Goal: Navigation & Orientation: Find specific page/section

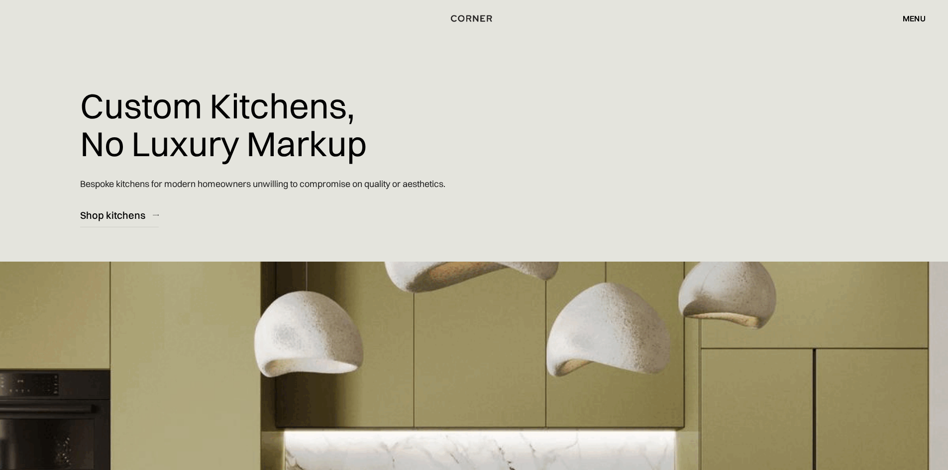
click at [916, 15] on div "menu" at bounding box center [913, 18] width 23 height 8
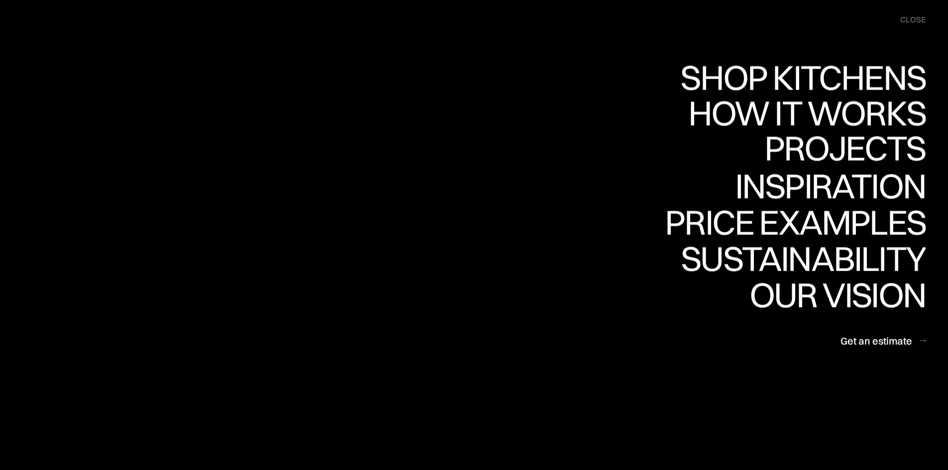
click at [818, 149] on link "Projects Projects" at bounding box center [844, 150] width 161 height 36
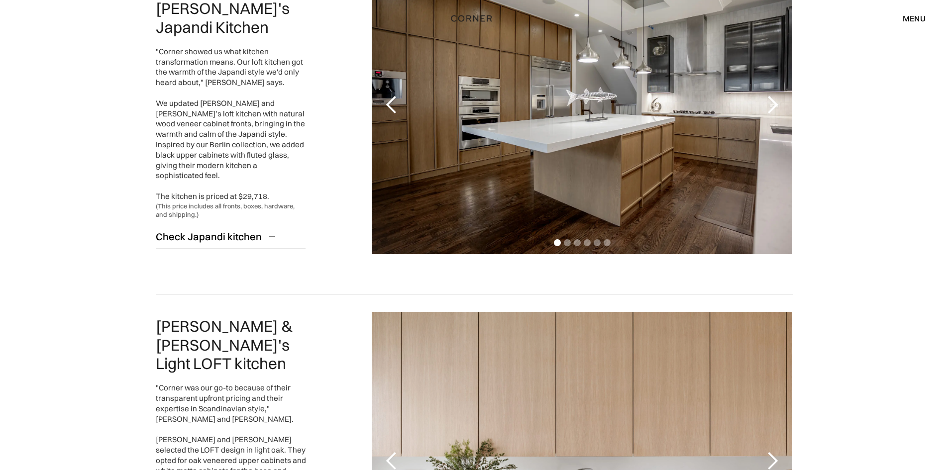
scroll to position [498, 0]
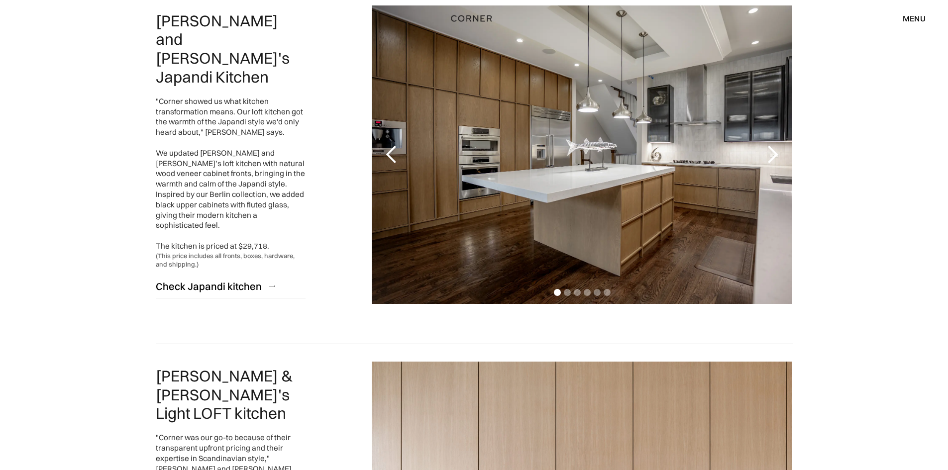
click at [394, 152] on div "previous slide" at bounding box center [392, 155] width 20 height 20
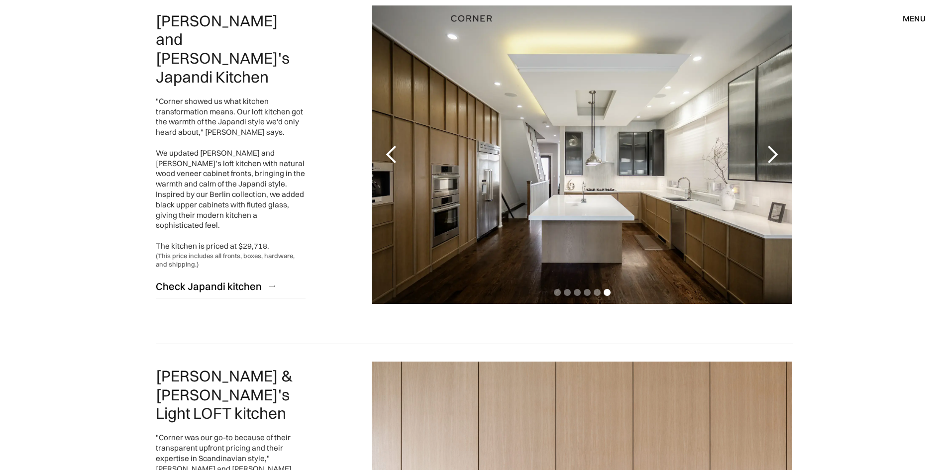
click at [394, 152] on div "previous slide" at bounding box center [392, 155] width 20 height 20
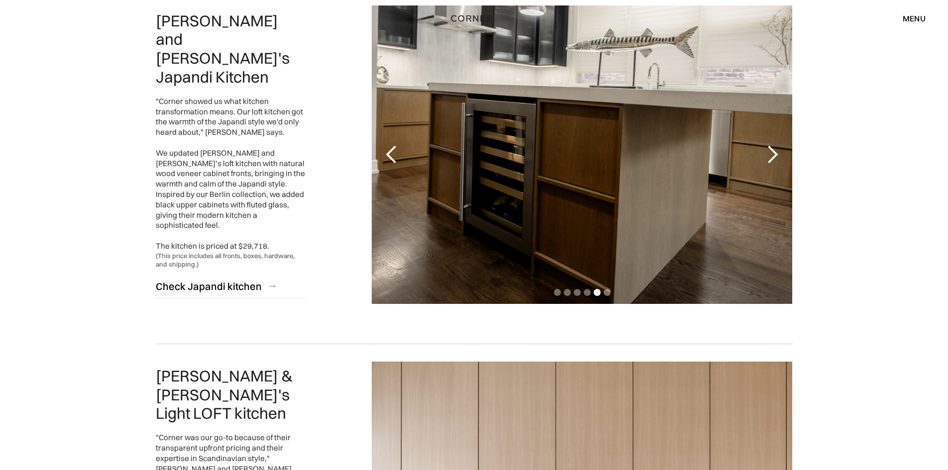
click at [394, 152] on div "previous slide" at bounding box center [392, 155] width 20 height 20
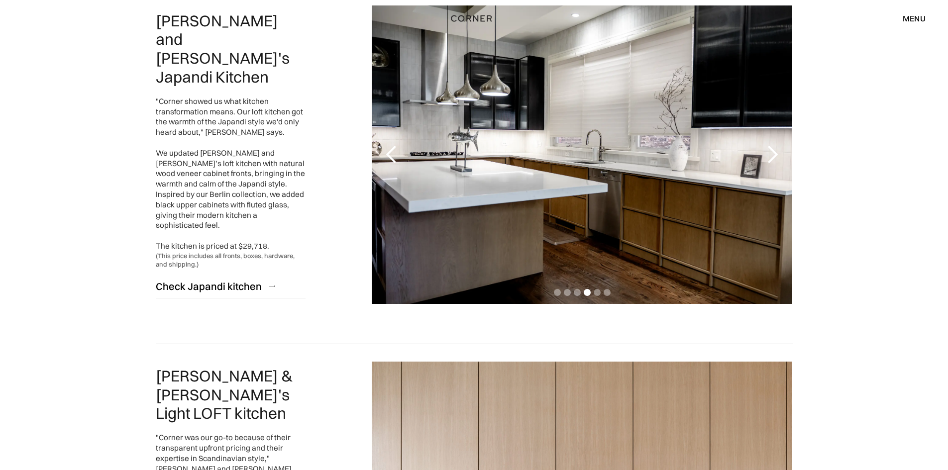
click at [394, 152] on div "previous slide" at bounding box center [392, 155] width 20 height 20
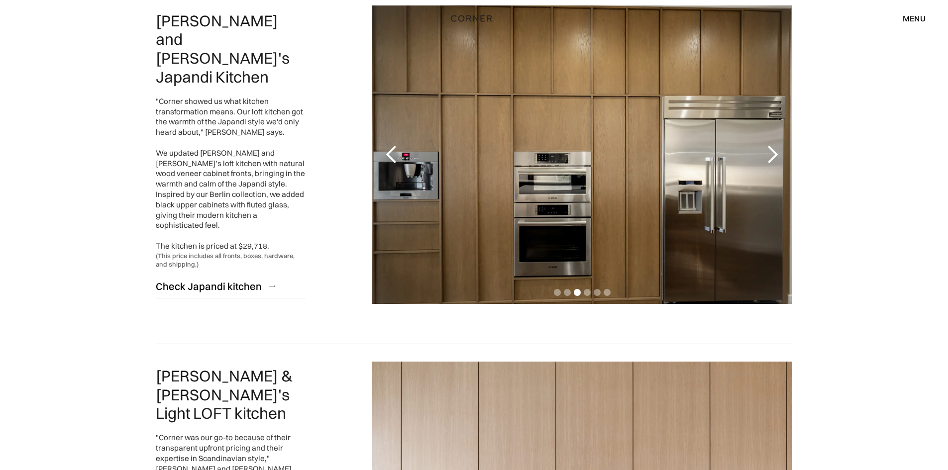
click at [394, 152] on div "previous slide" at bounding box center [392, 155] width 20 height 20
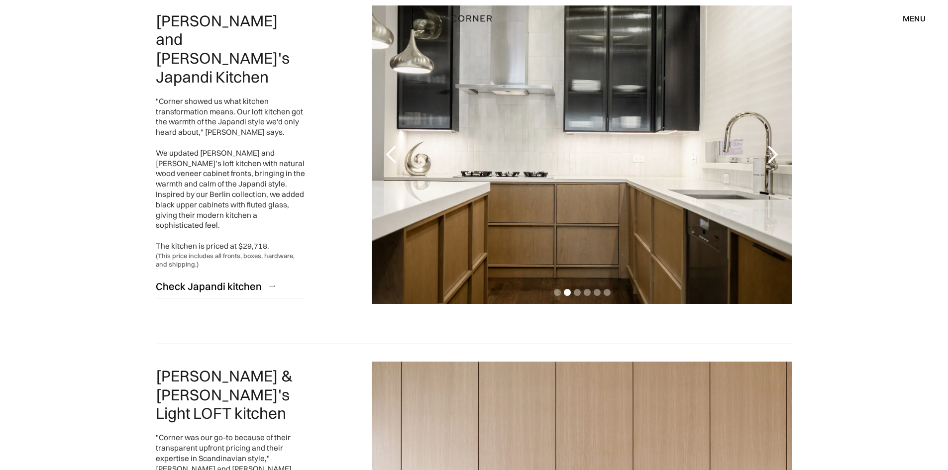
click at [394, 152] on div "previous slide" at bounding box center [392, 155] width 20 height 20
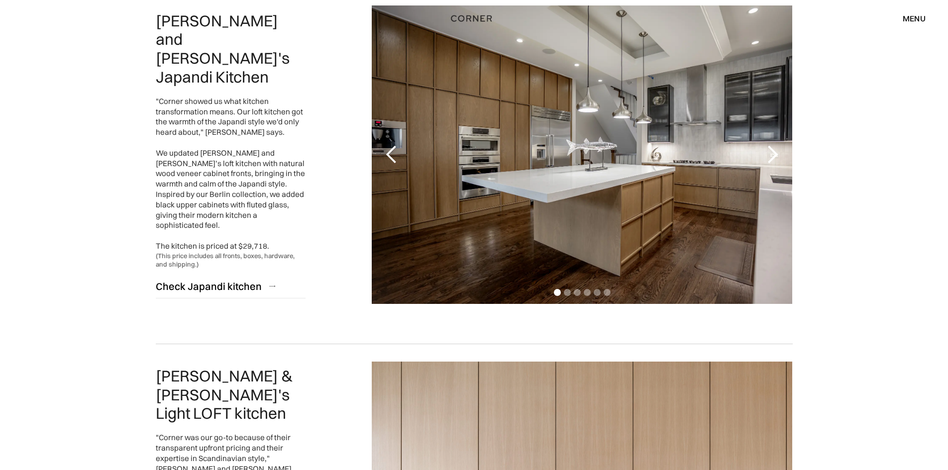
click at [394, 152] on div "previous slide" at bounding box center [392, 155] width 20 height 20
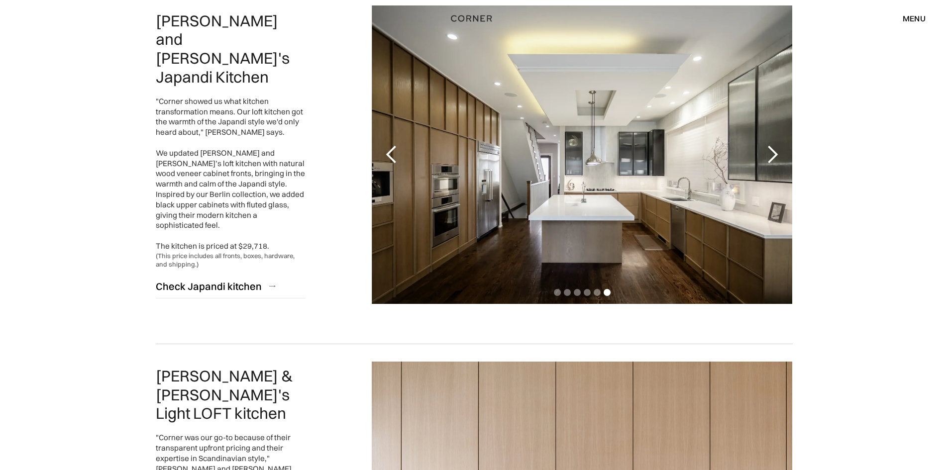
click at [394, 152] on div "previous slide" at bounding box center [392, 155] width 20 height 20
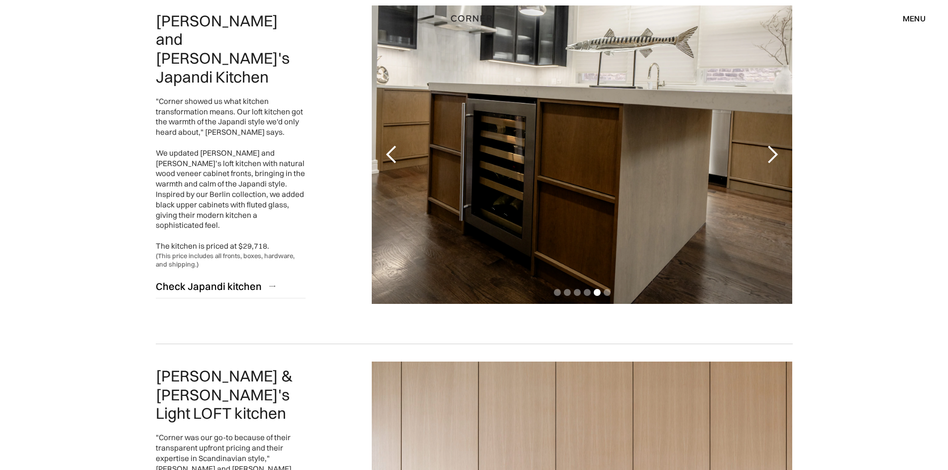
click at [394, 152] on div "previous slide" at bounding box center [392, 155] width 20 height 20
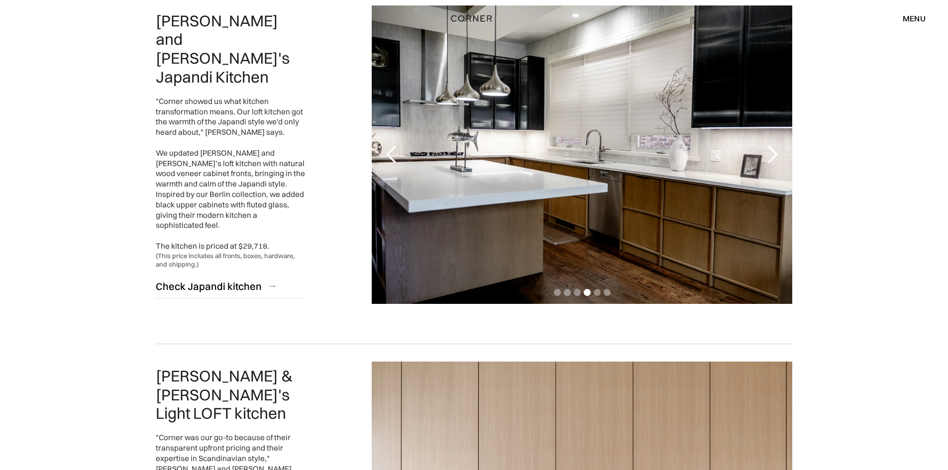
click at [394, 152] on div "previous slide" at bounding box center [392, 155] width 20 height 20
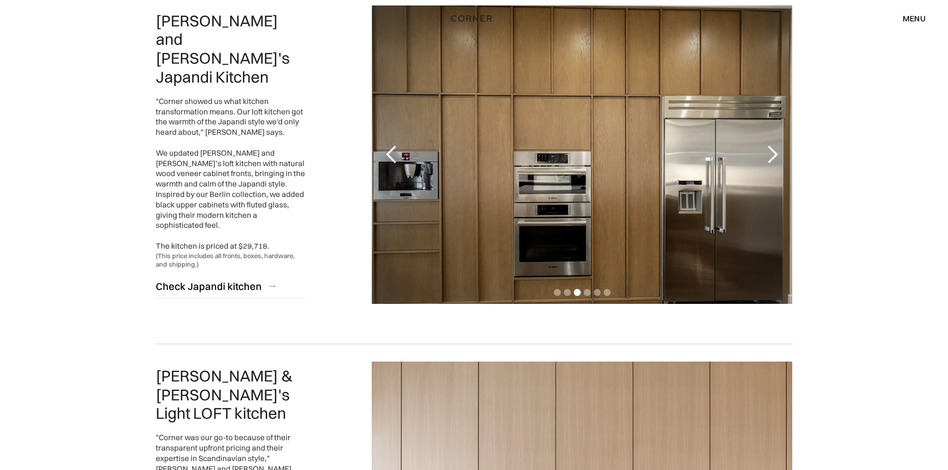
click at [394, 152] on div "previous slide" at bounding box center [392, 155] width 20 height 20
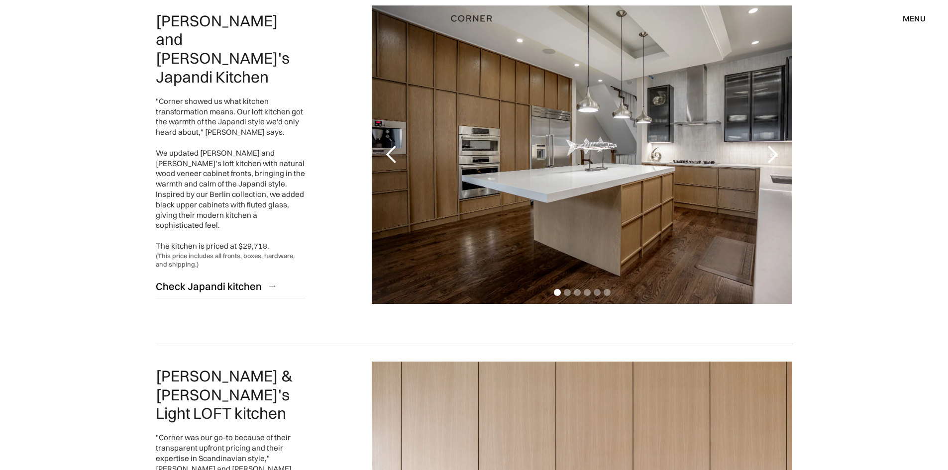
click at [394, 152] on div "previous slide" at bounding box center [392, 155] width 20 height 20
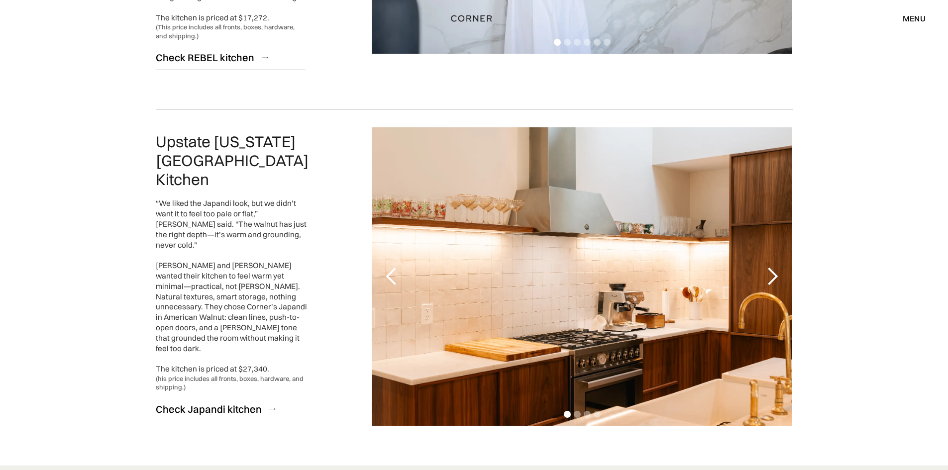
scroll to position [2189, 0]
click at [773, 266] on div "next slide" at bounding box center [772, 276] width 20 height 20
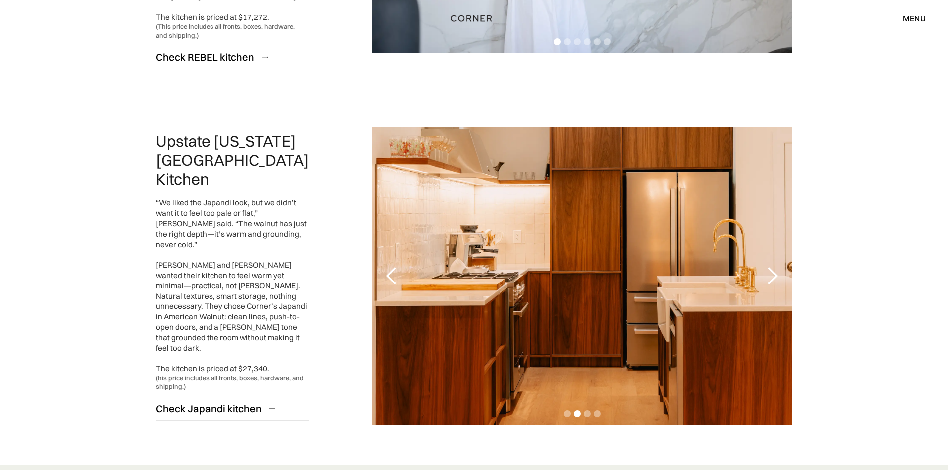
click at [773, 266] on div "next slide" at bounding box center [772, 276] width 20 height 20
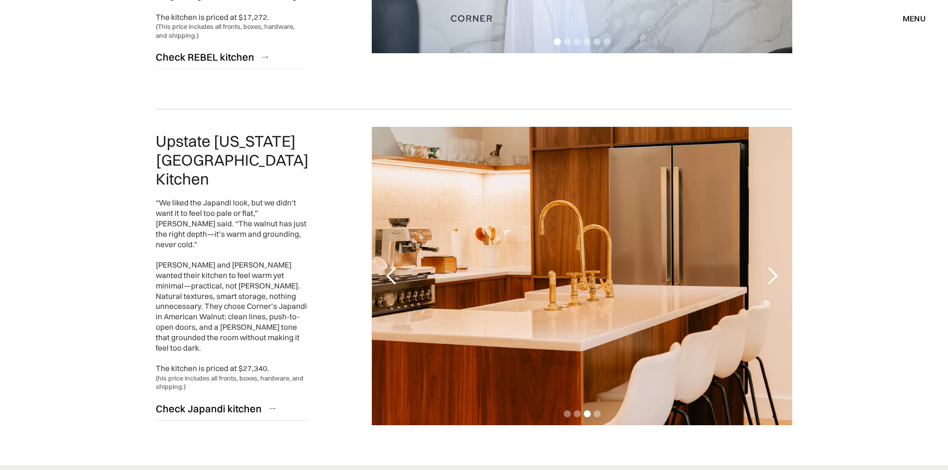
click at [773, 266] on div "next slide" at bounding box center [772, 276] width 20 height 20
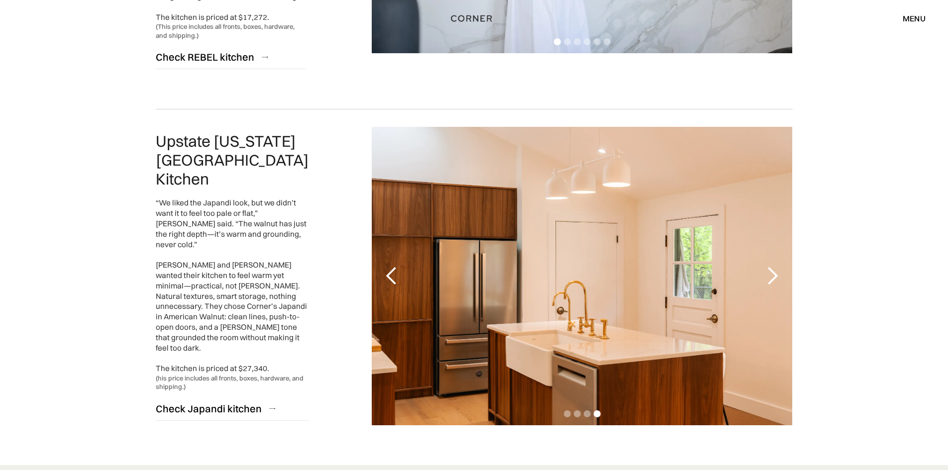
click at [773, 266] on div "next slide" at bounding box center [772, 276] width 20 height 20
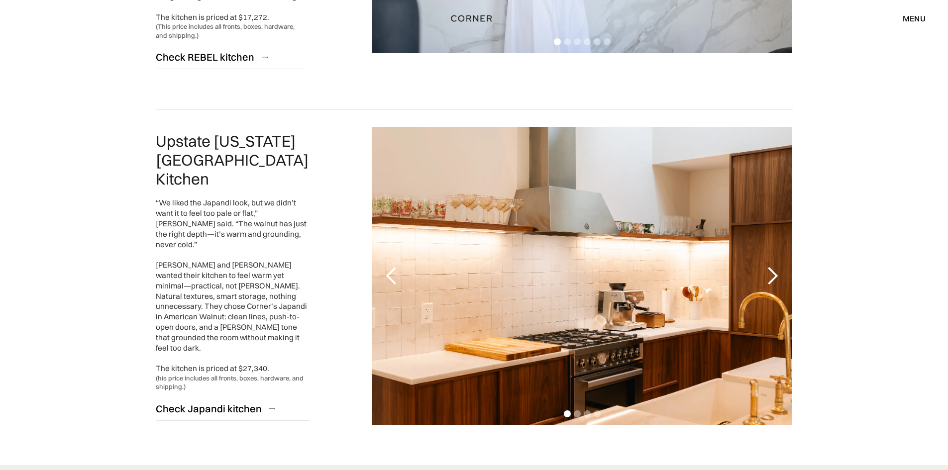
click at [773, 266] on div "next slide" at bounding box center [772, 276] width 20 height 20
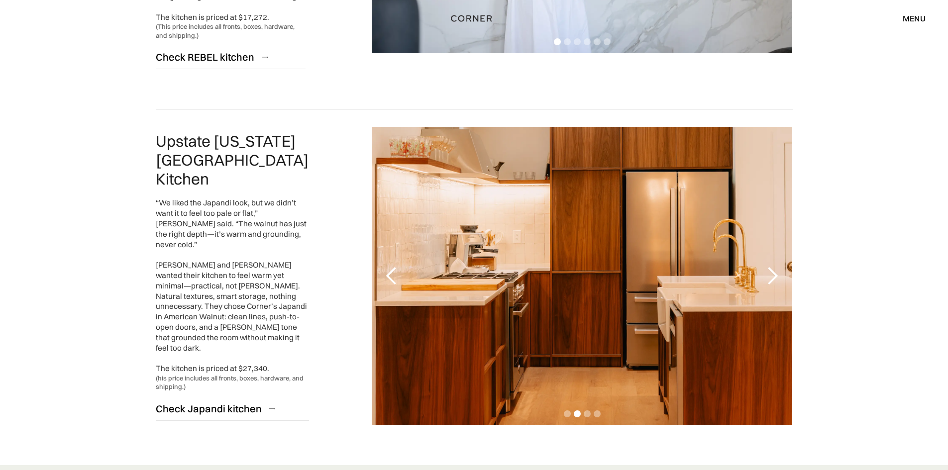
click at [773, 266] on div "next slide" at bounding box center [772, 276] width 20 height 20
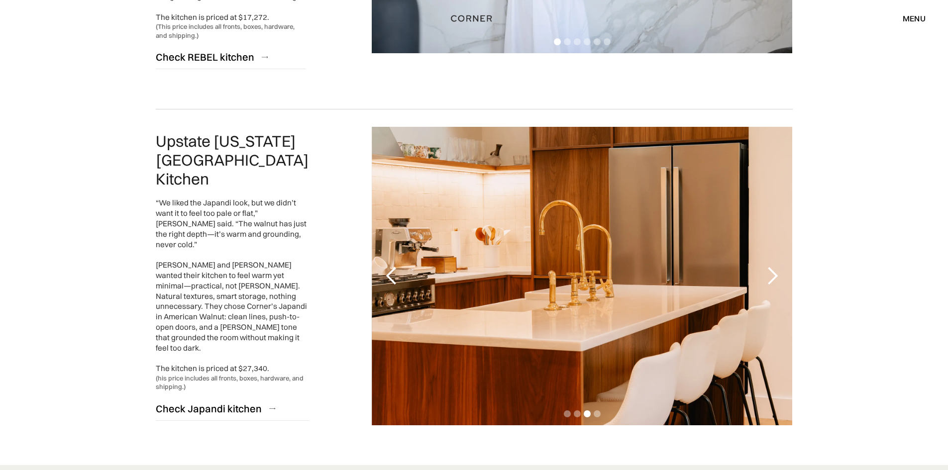
click at [773, 266] on div "next slide" at bounding box center [772, 276] width 20 height 20
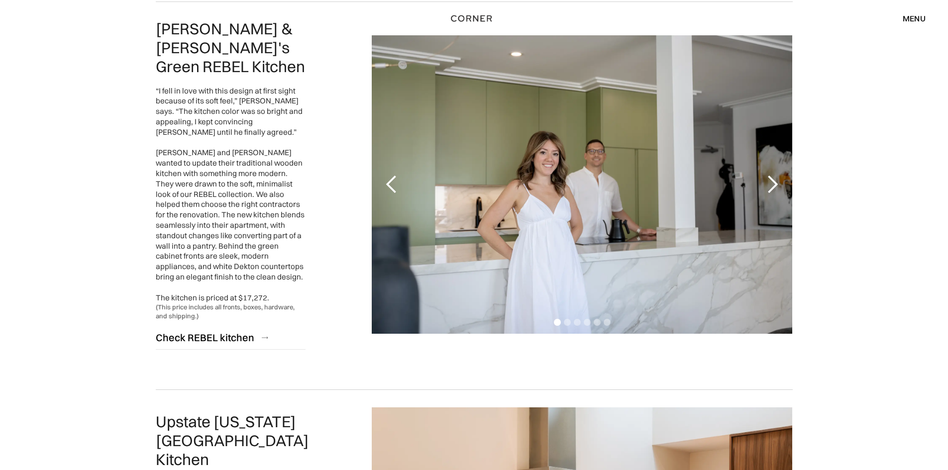
scroll to position [1891, 0]
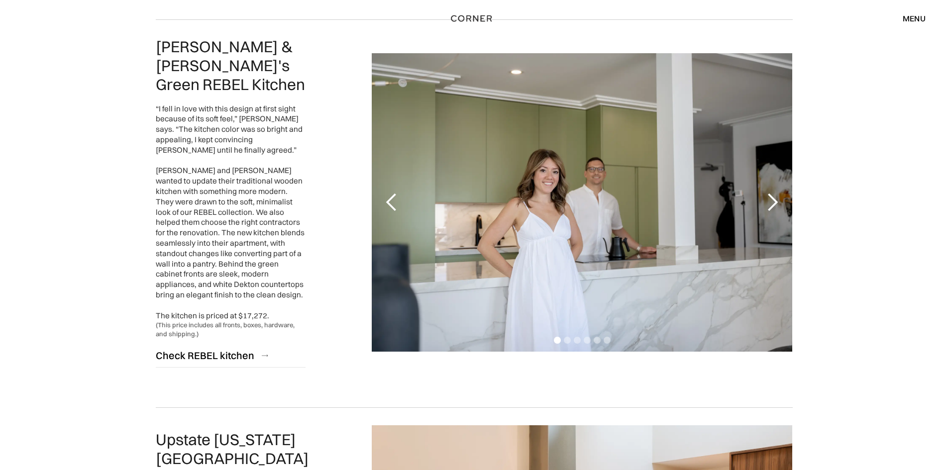
click at [775, 200] on div "next slide" at bounding box center [772, 203] width 20 height 20
click at [775, 199] on div "next slide" at bounding box center [772, 203] width 20 height 20
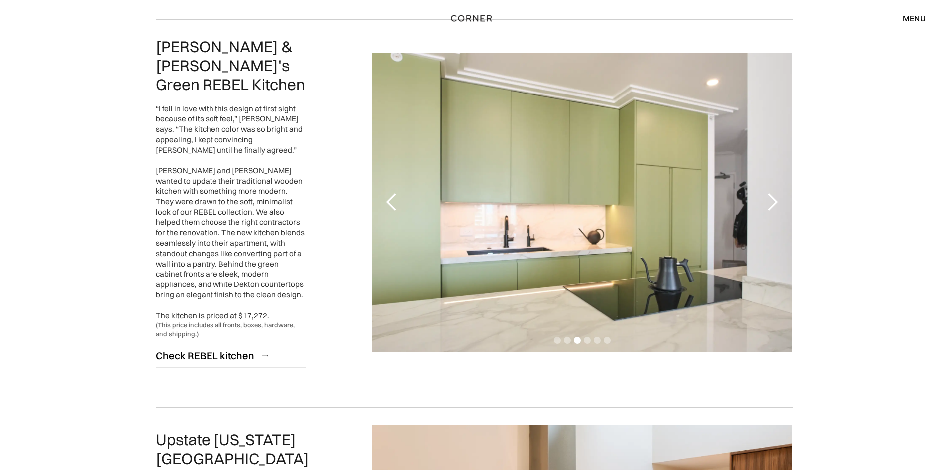
click at [775, 199] on div "next slide" at bounding box center [772, 203] width 20 height 20
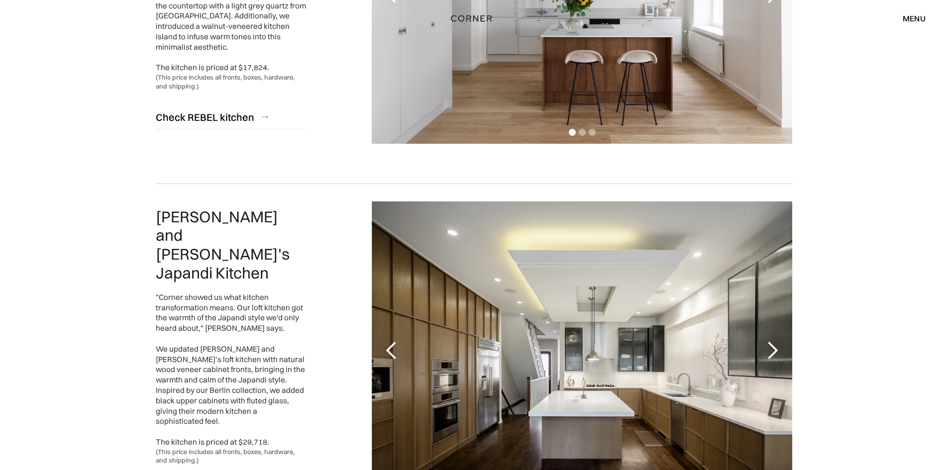
scroll to position [398, 0]
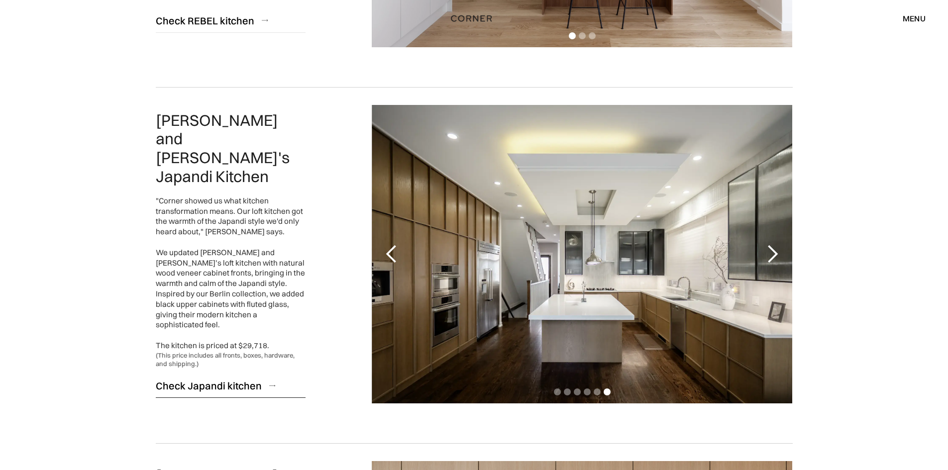
click at [223, 374] on link "Check Japandi kitchen" at bounding box center [231, 386] width 150 height 24
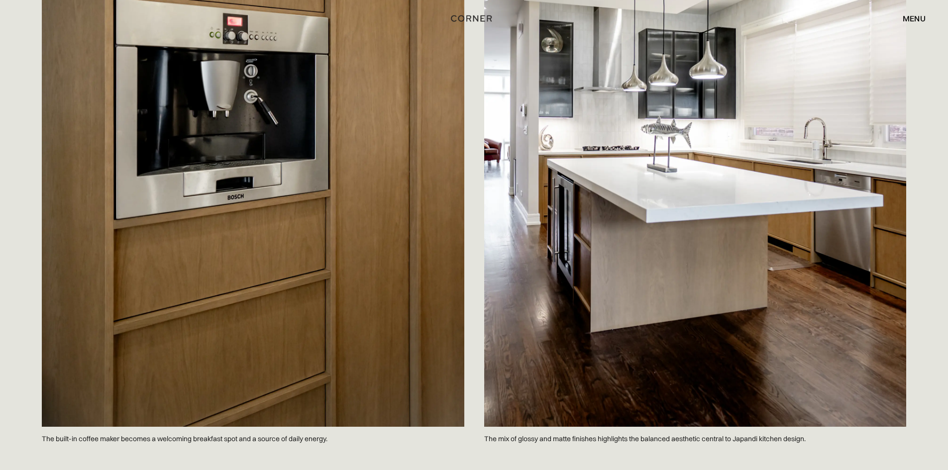
scroll to position [3768, 0]
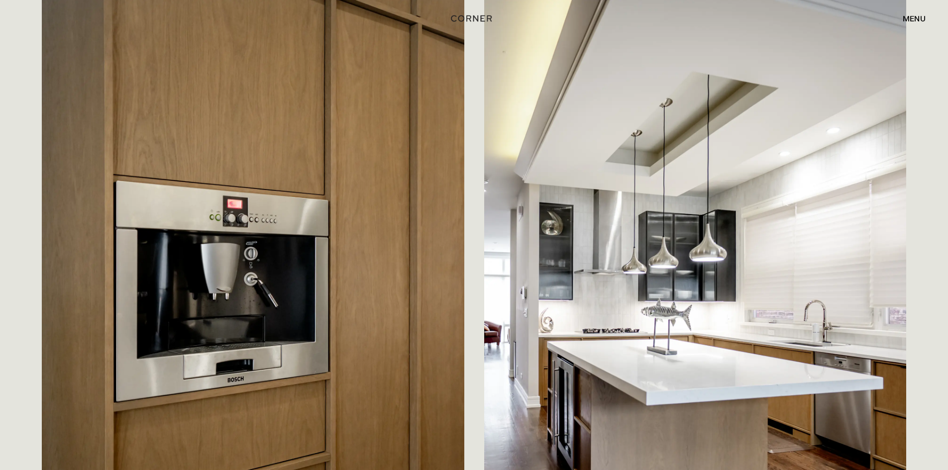
click at [918, 13] on div "menu close" at bounding box center [909, 18] width 33 height 17
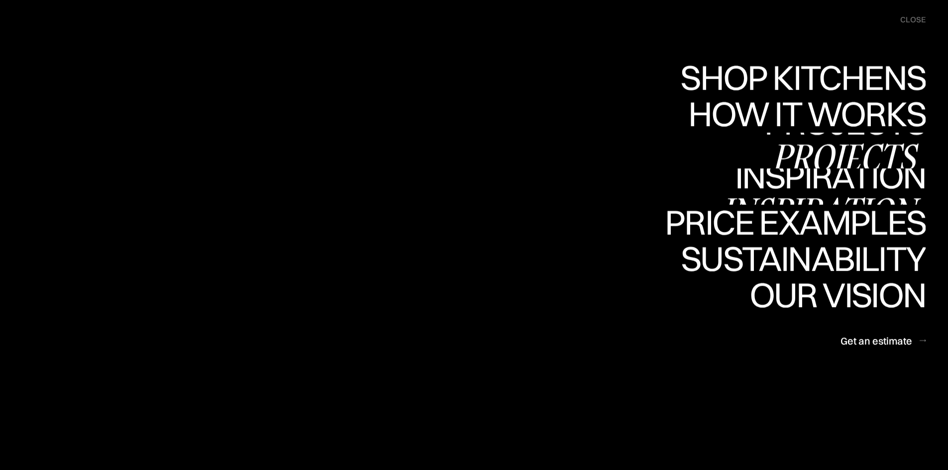
click at [801, 194] on div "Inspiration" at bounding box center [823, 211] width 204 height 35
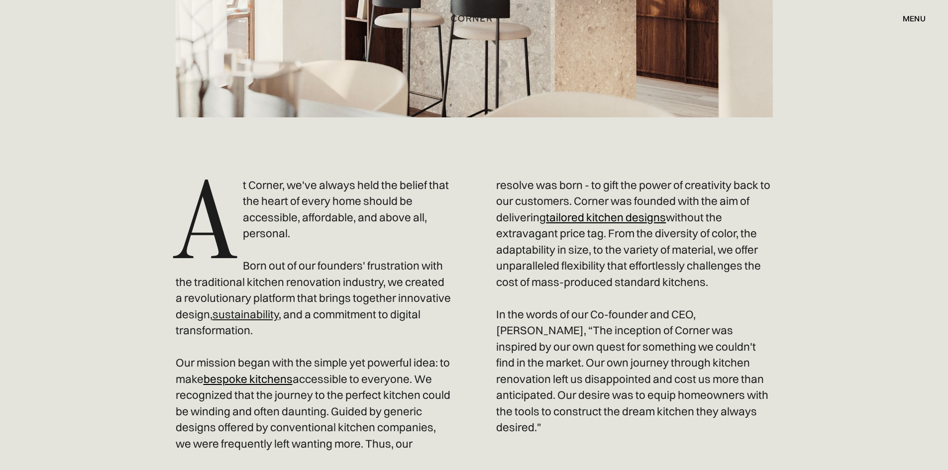
scroll to position [398, 0]
